Goal: Information Seeking & Learning: Find specific fact

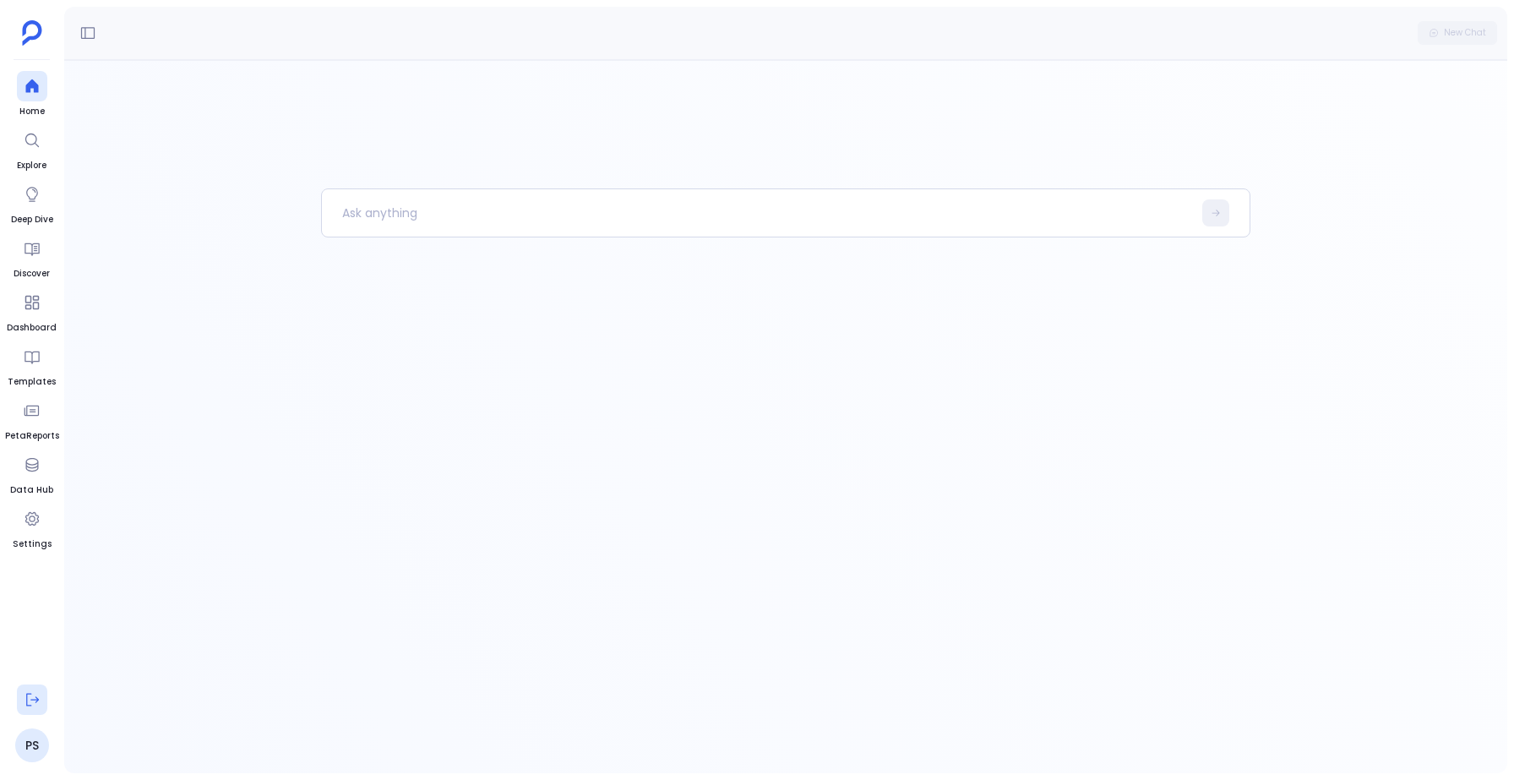
click at [35, 707] on icon at bounding box center [32, 699] width 17 height 17
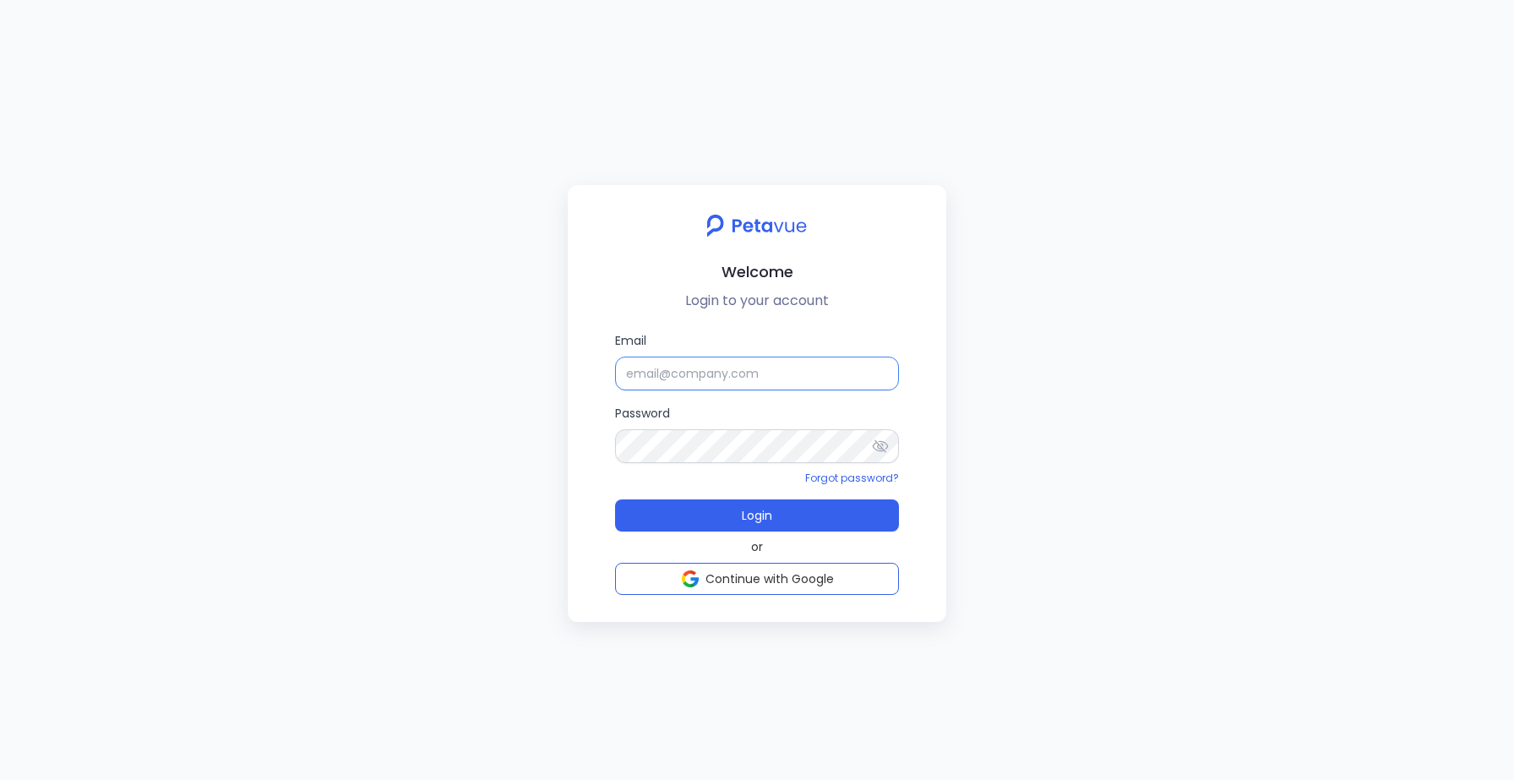
click at [698, 381] on input "Email" at bounding box center [757, 373] width 284 height 34
type input "support_eval_gsmasked@petavue.com"
click at [739, 519] on button "Login" at bounding box center [757, 515] width 284 height 32
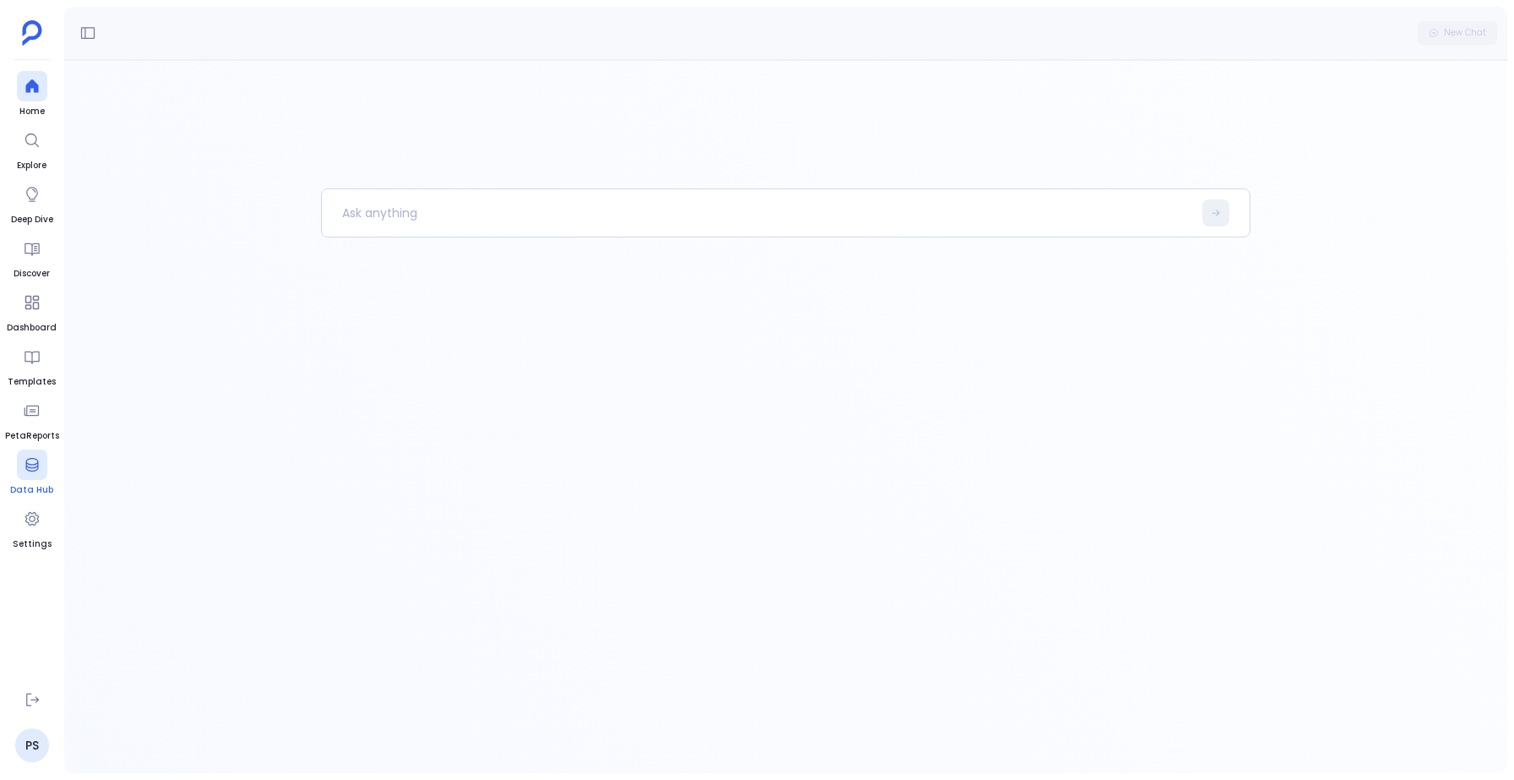
click at [32, 468] on icon at bounding box center [32, 464] width 17 height 17
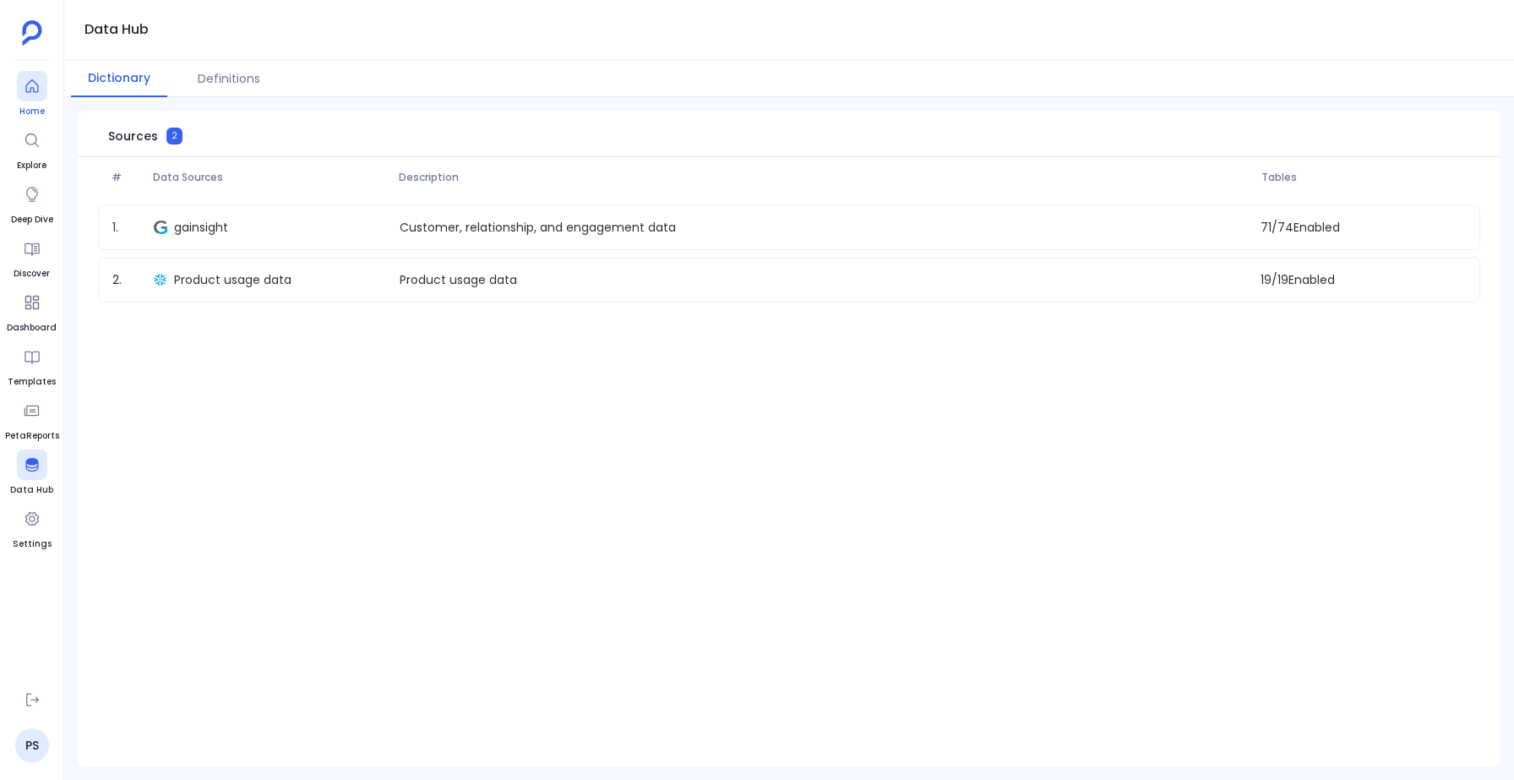
click at [35, 78] on icon at bounding box center [32, 86] width 17 height 17
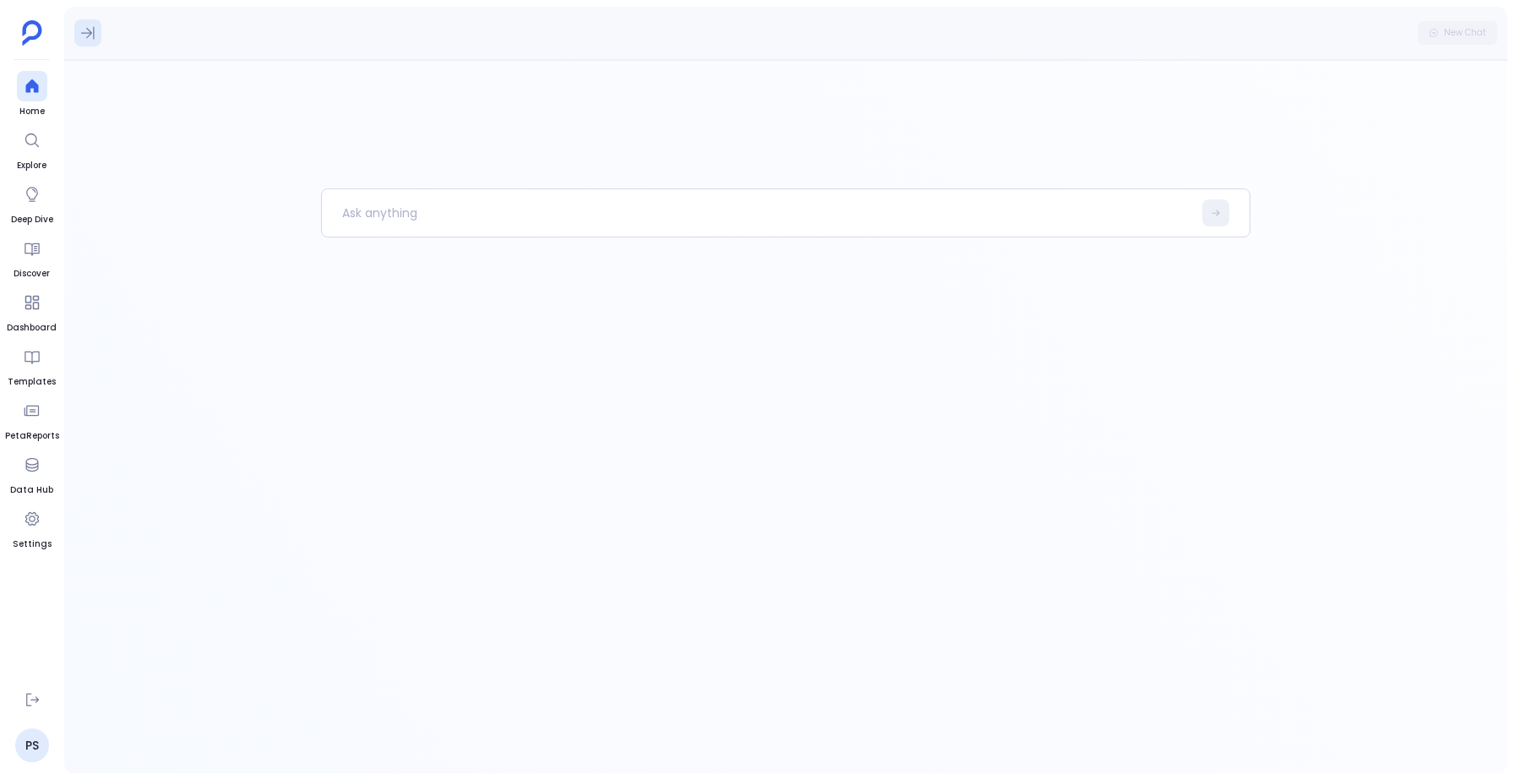
click at [87, 34] on icon at bounding box center [87, 32] width 17 height 17
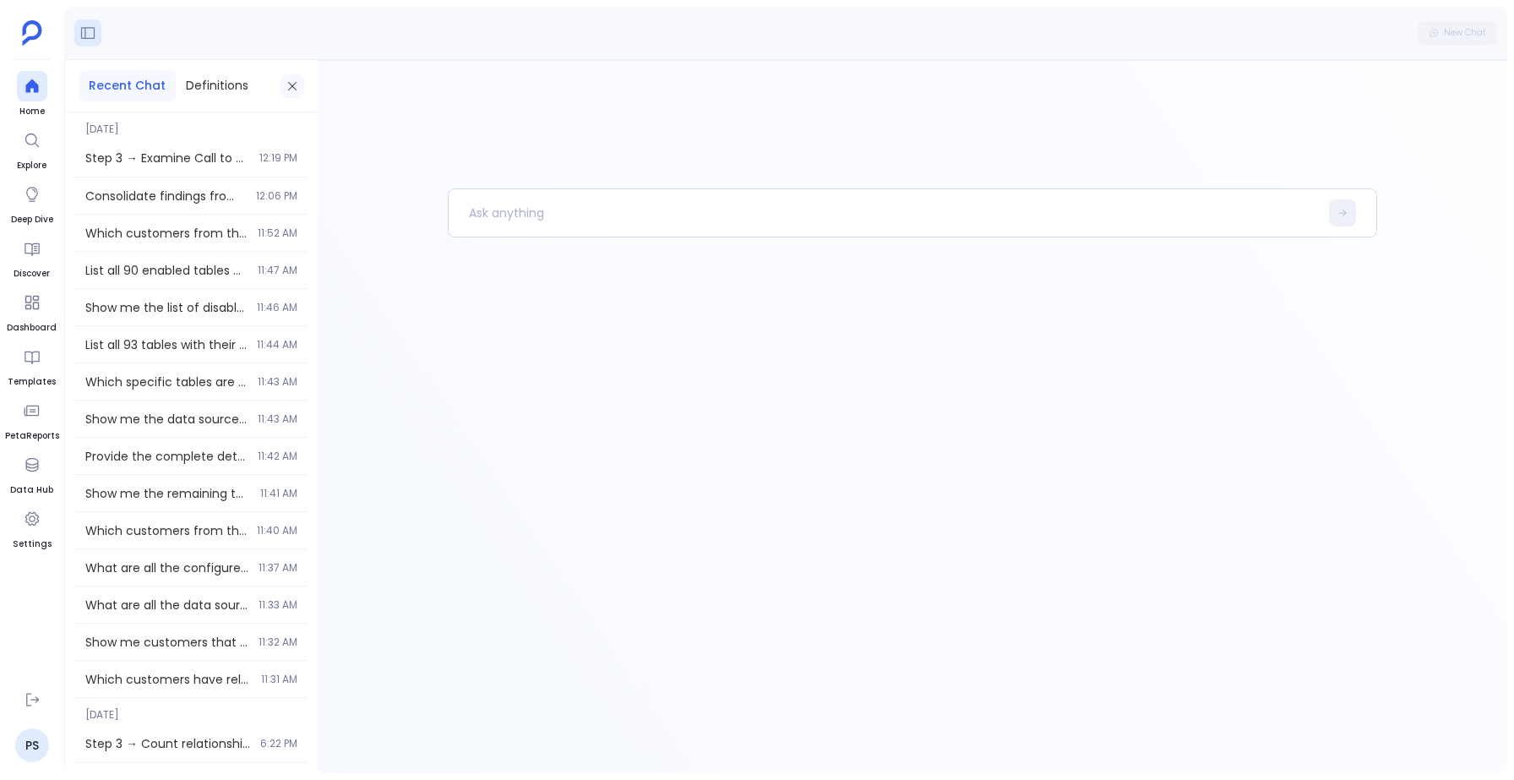
click at [299, 86] on button at bounding box center [292, 86] width 24 height 24
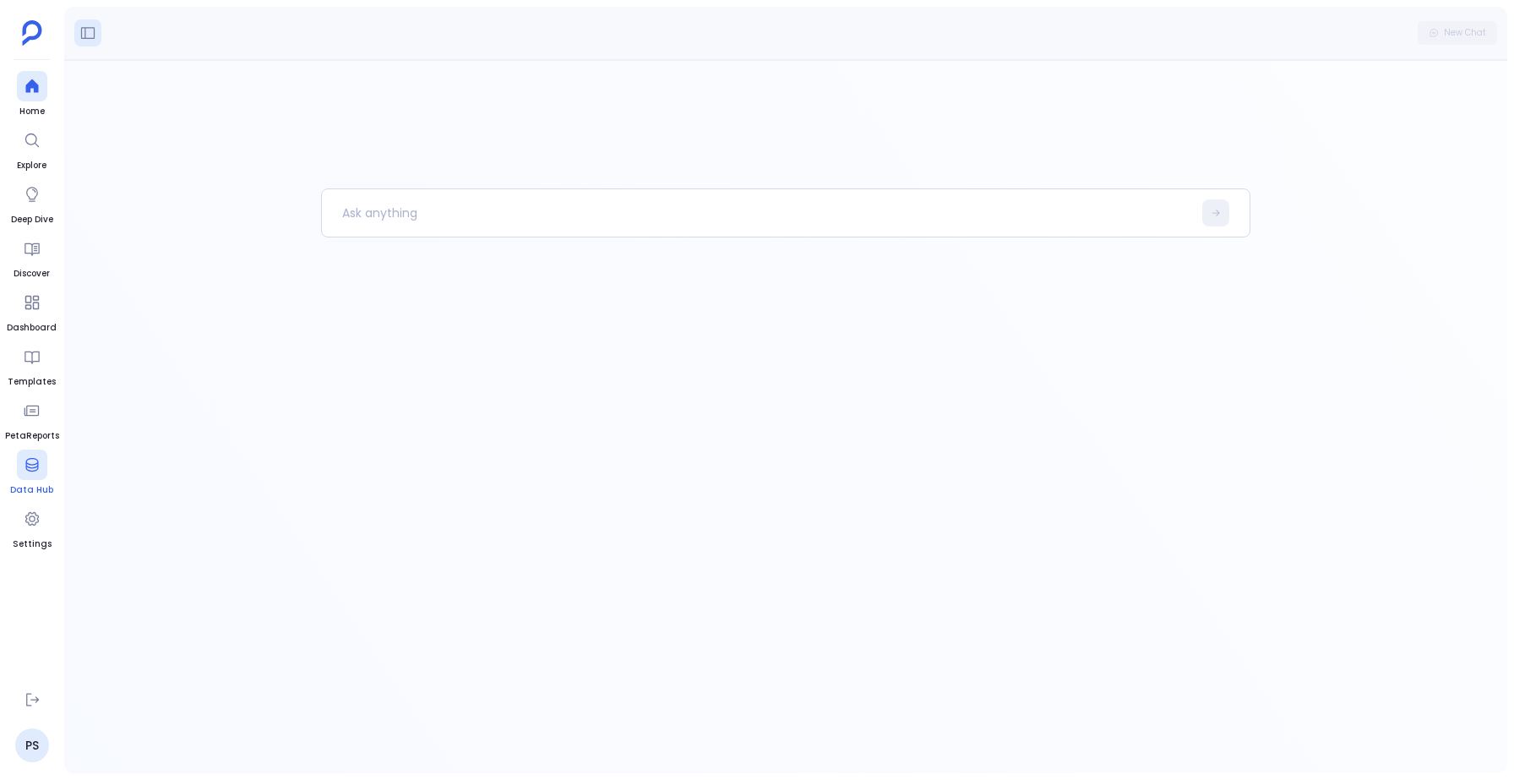
click at [27, 476] on div at bounding box center [32, 464] width 30 height 30
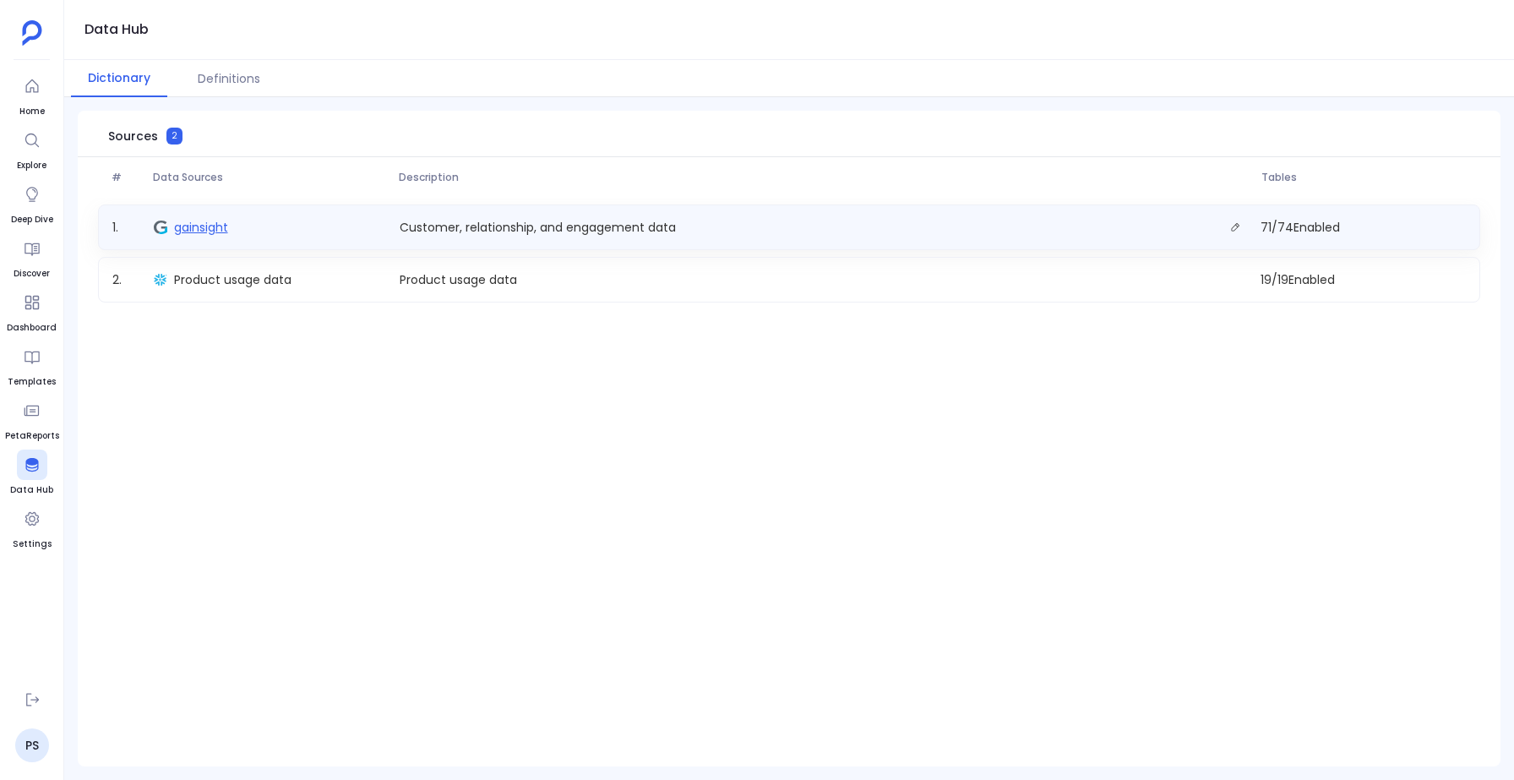
click at [199, 225] on span "gainsight" at bounding box center [201, 227] width 54 height 17
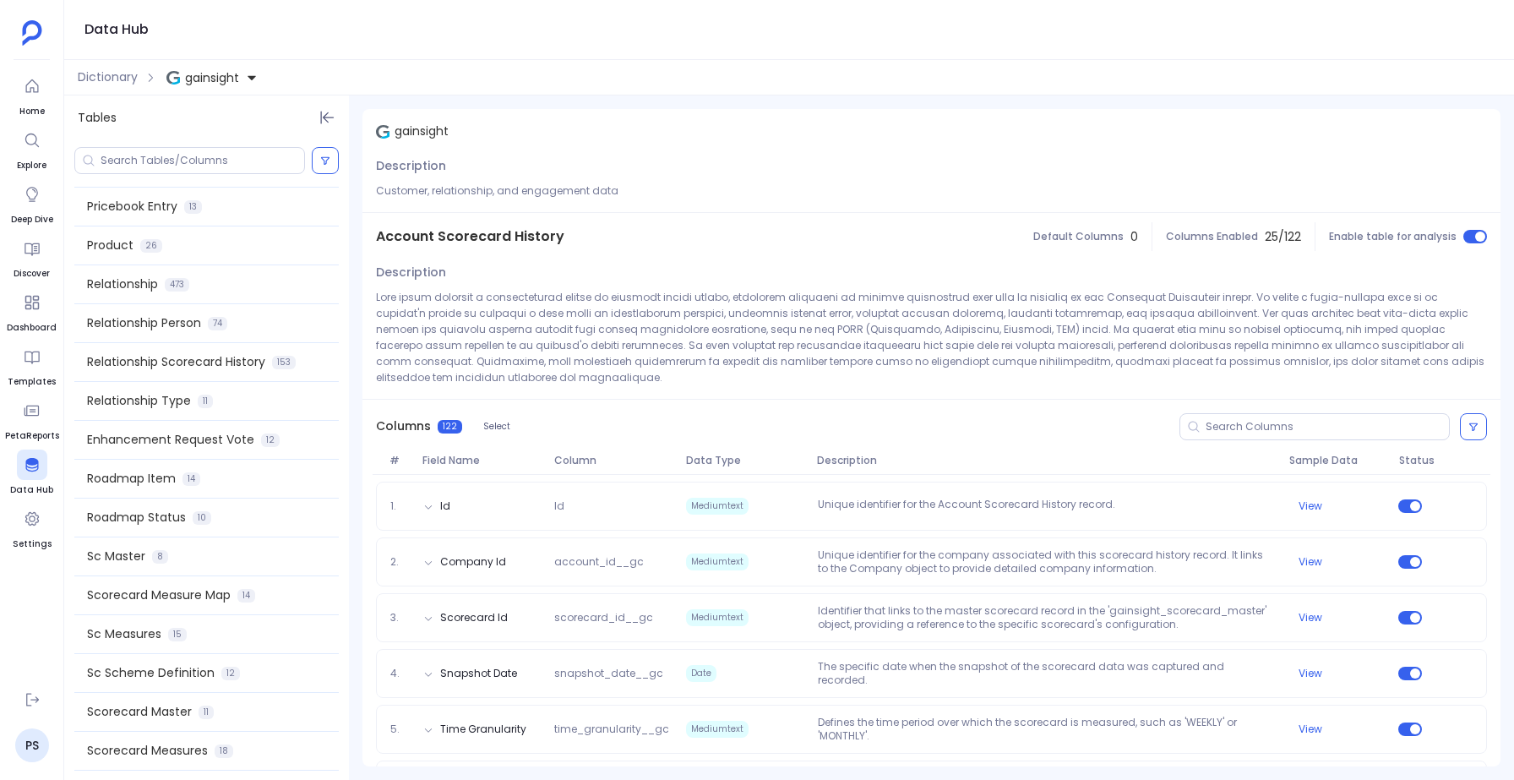
scroll to position [1686, 0]
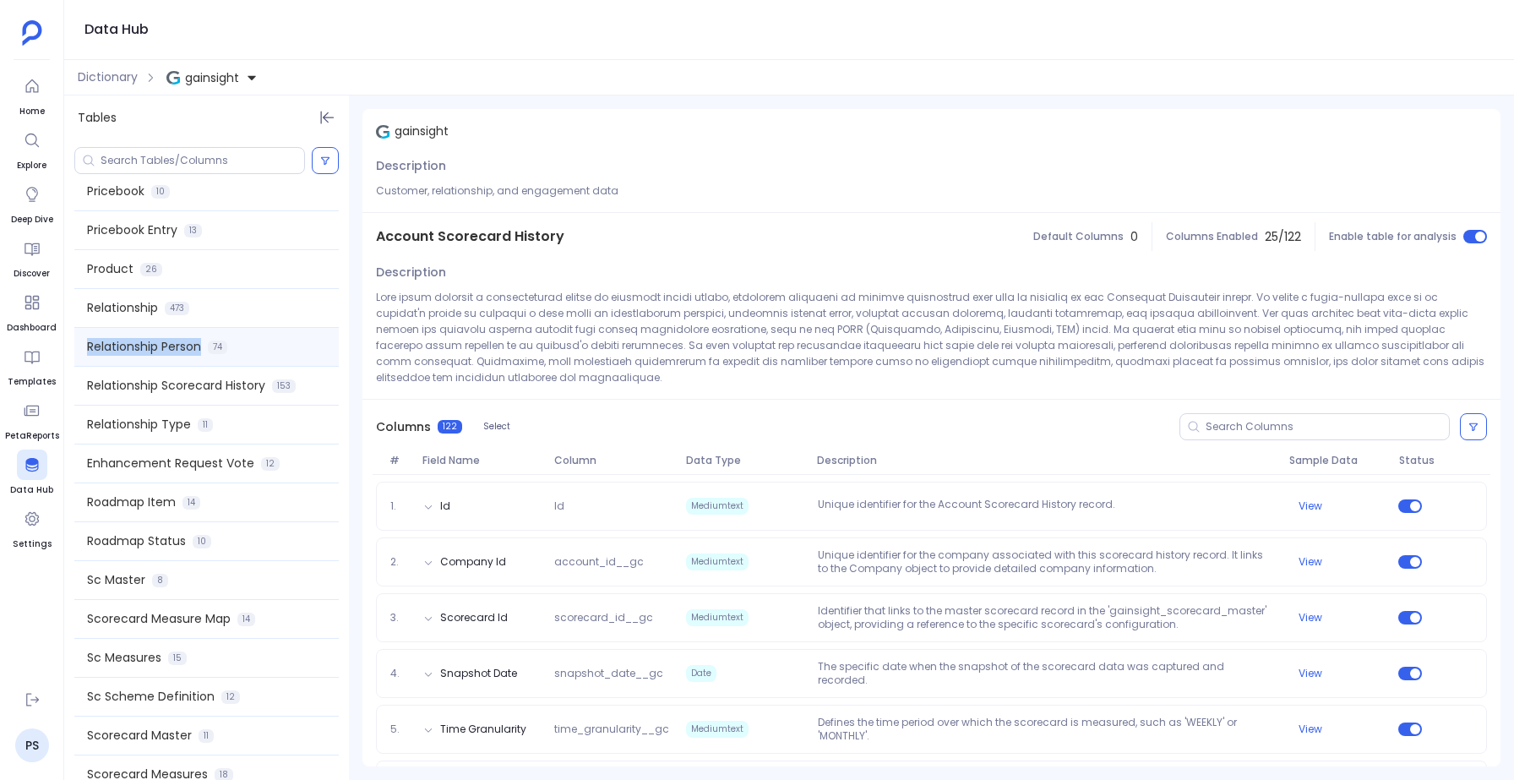
drag, startPoint x: 83, startPoint y: 347, endPoint x: 204, endPoint y: 348, distance: 121.6
click at [204, 348] on div "Relationship Person 74" at bounding box center [206, 347] width 264 height 38
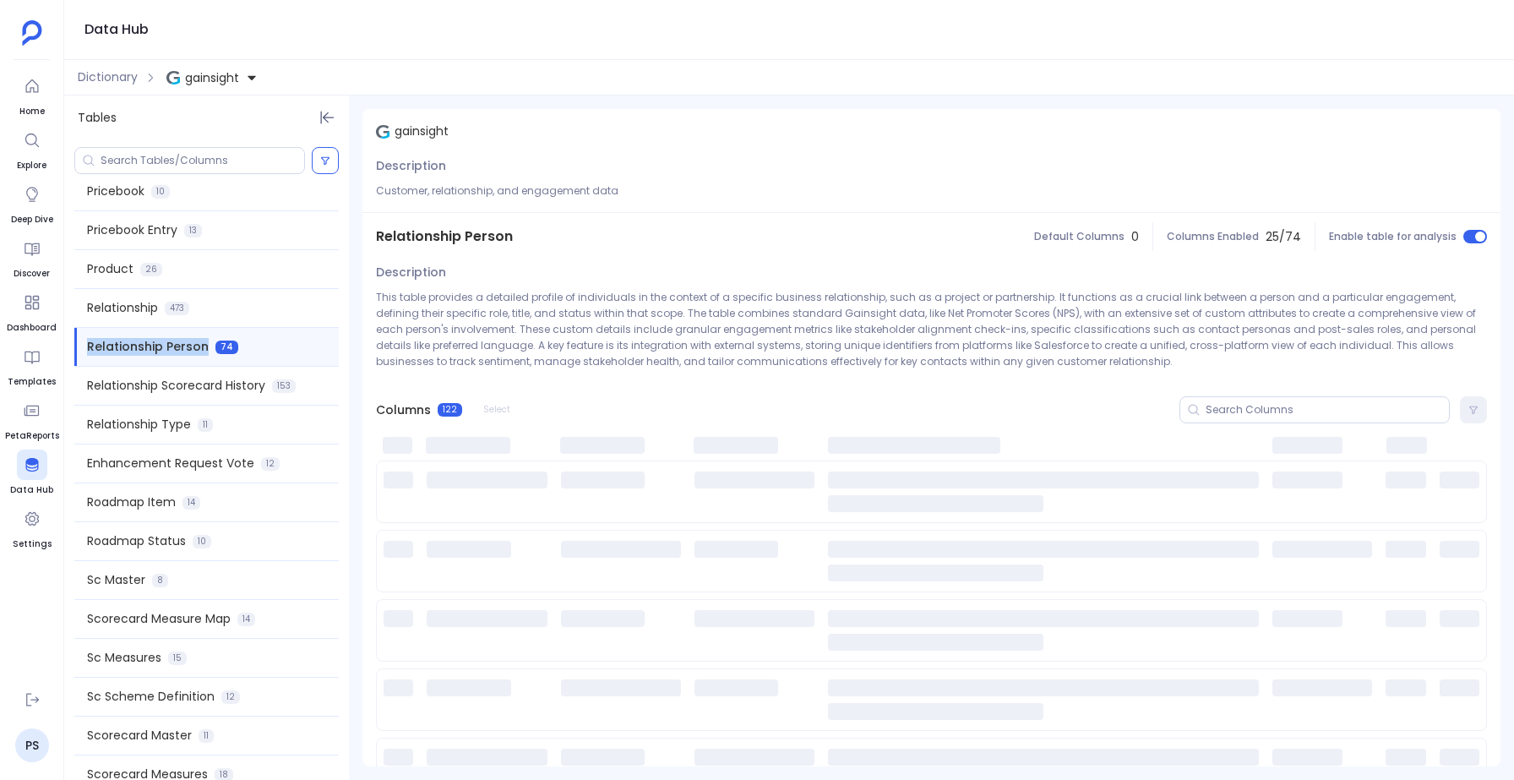
copy span "Relationship Person"
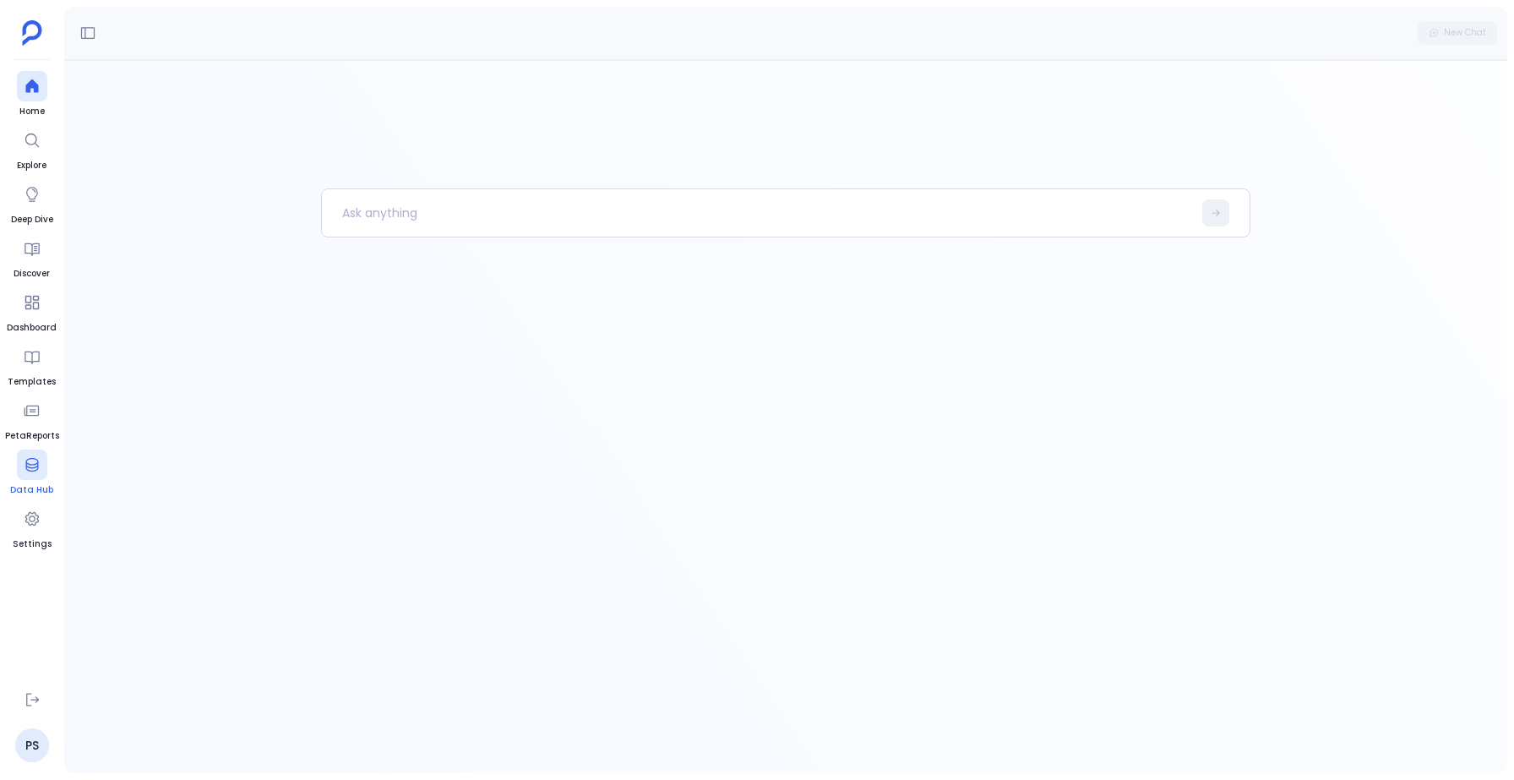
click at [28, 478] on div at bounding box center [32, 464] width 30 height 30
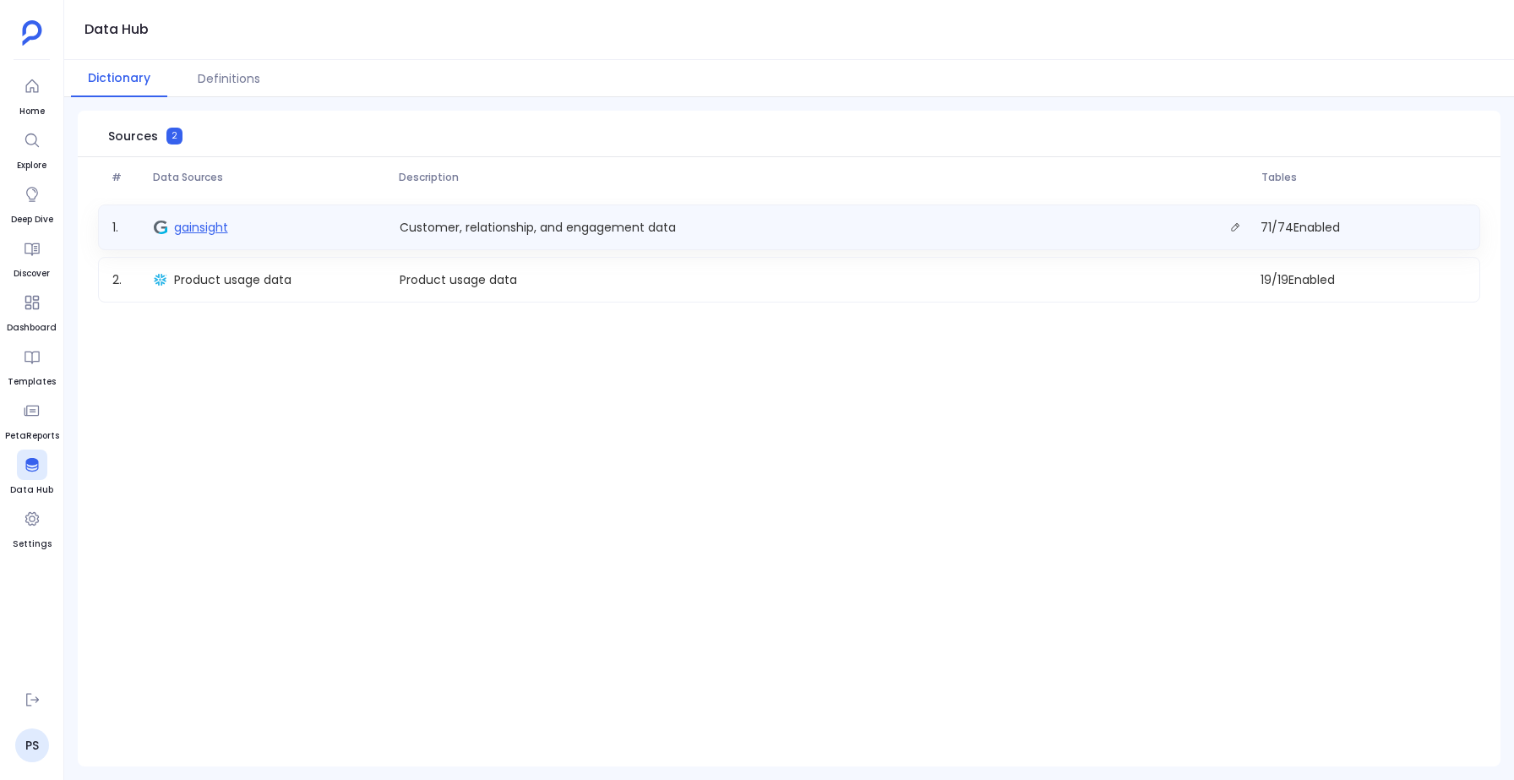
click at [197, 231] on span "gainsight" at bounding box center [201, 227] width 54 height 17
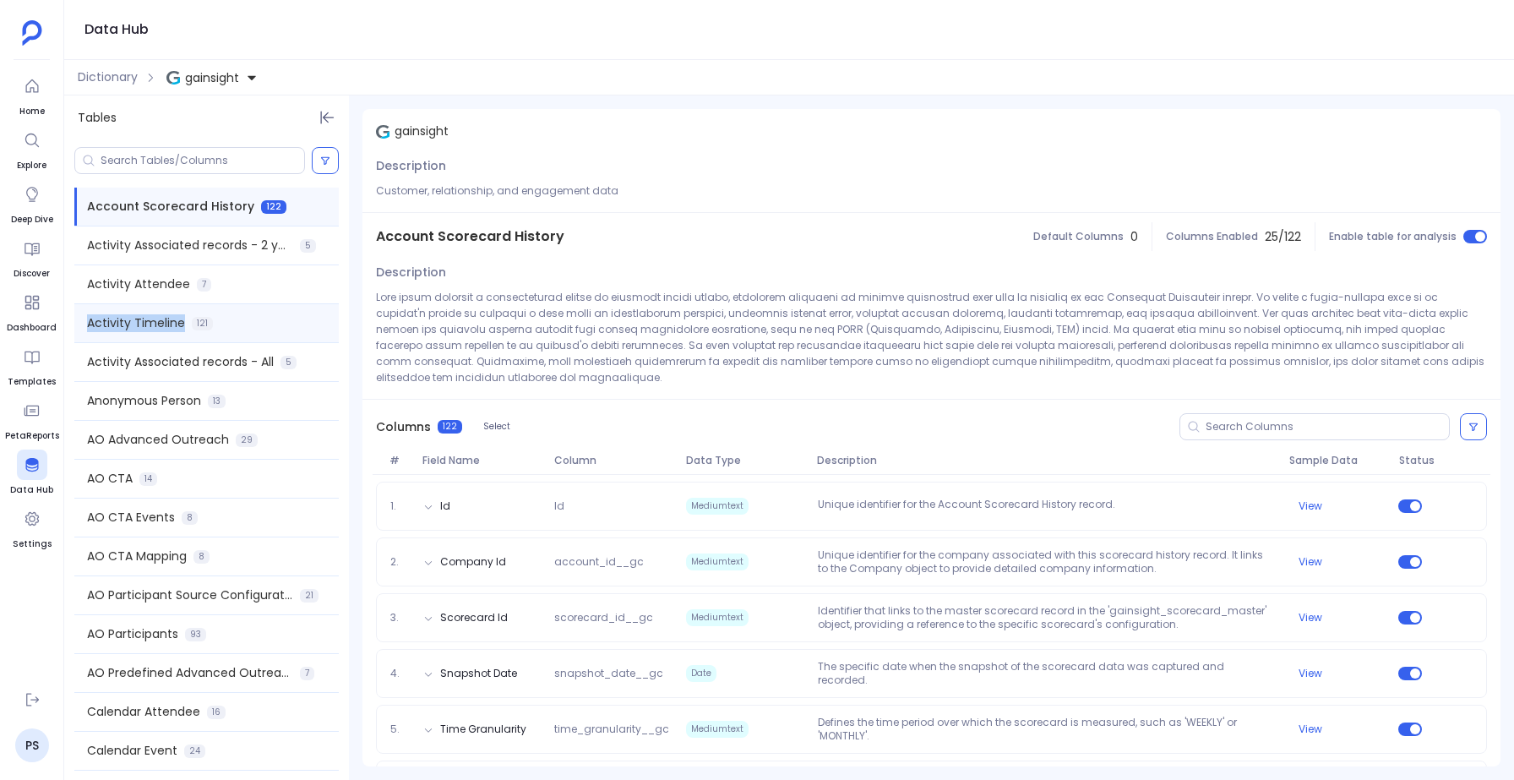
drag, startPoint x: 85, startPoint y: 322, endPoint x: 182, endPoint y: 323, distance: 96.3
click at [182, 323] on div "Activity Timeline 121" at bounding box center [206, 323] width 264 height 38
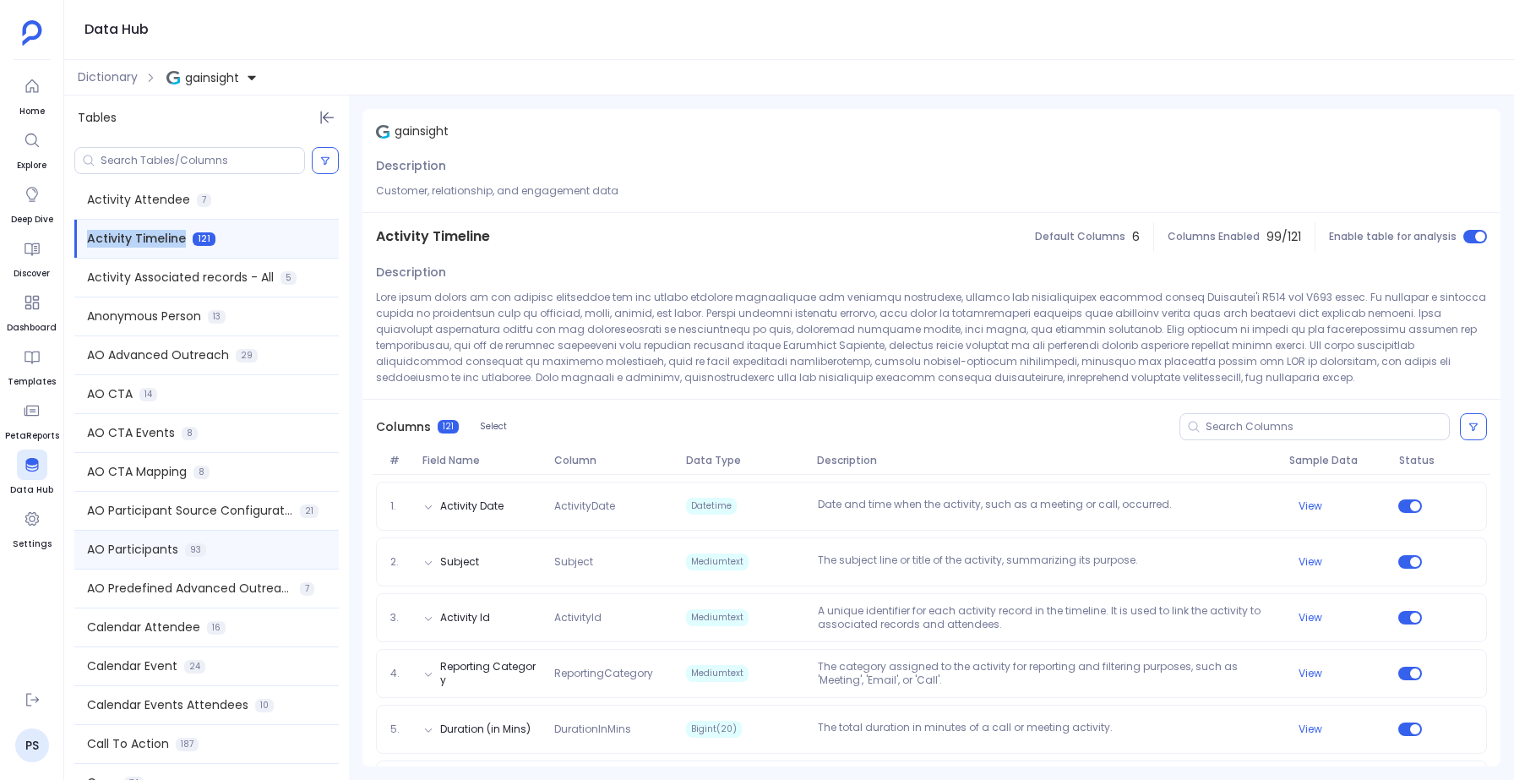
scroll to position [159, 0]
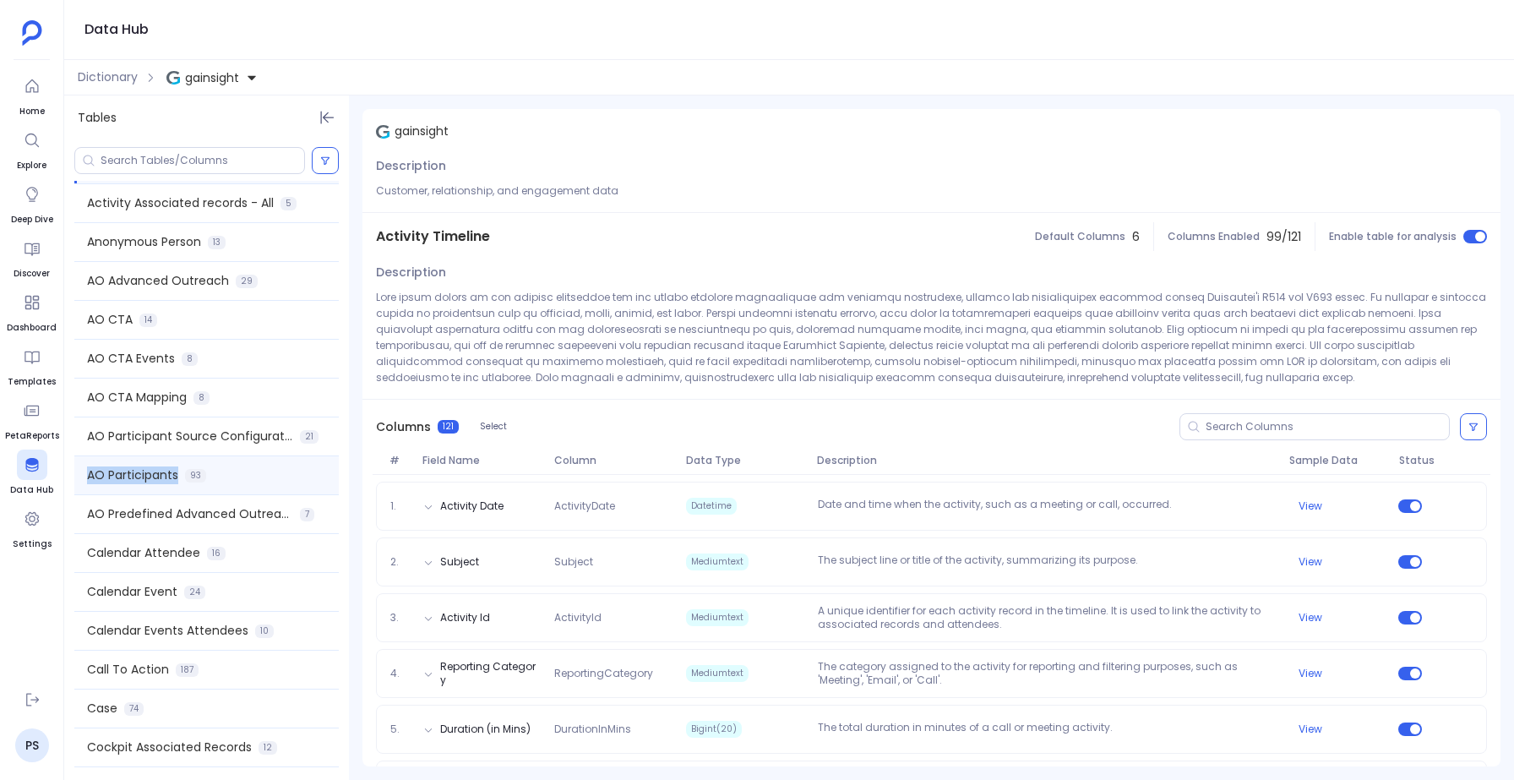
drag, startPoint x: 182, startPoint y: 475, endPoint x: 84, endPoint y: 476, distance: 98.0
click at [84, 476] on div "AO Participants 93" at bounding box center [206, 475] width 264 height 38
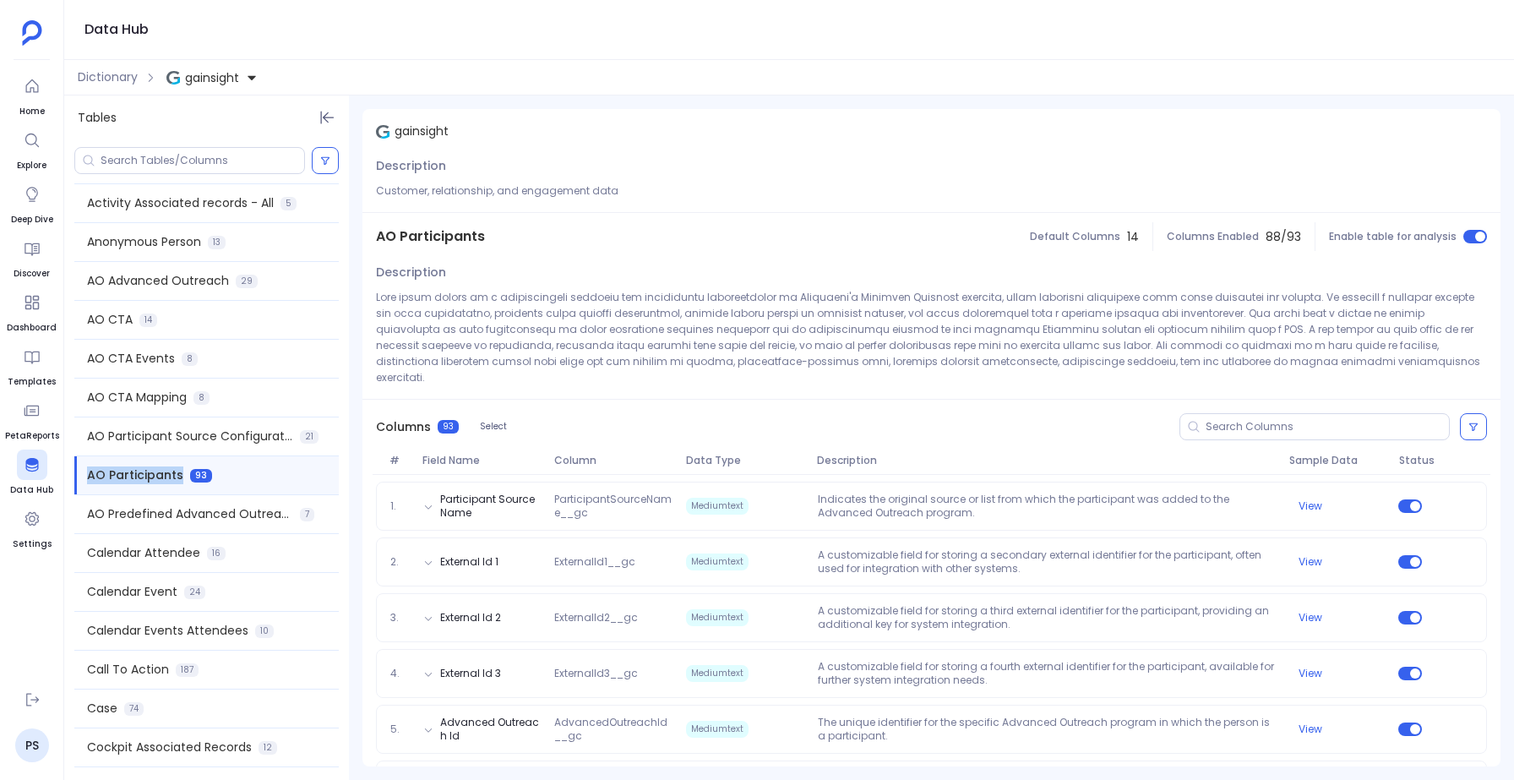
copy span "AO Participants"
drag, startPoint x: 174, startPoint y: 672, endPoint x: 72, endPoint y: 670, distance: 102.2
click at [72, 670] on div "Account Scorecard History 122 Activity Associated records - 2 years 5 Activity …" at bounding box center [206, 480] width 285 height 599
copy span "Call To Action"
